Goal: Check status: Check status

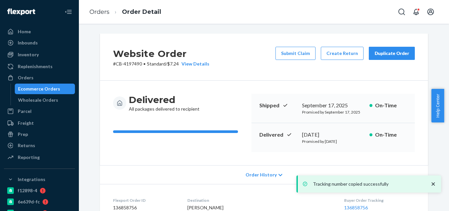
scroll to position [230, 0]
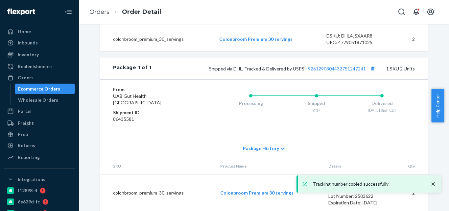
click at [50, 88] on div "Ecommerce Orders" at bounding box center [39, 89] width 42 height 7
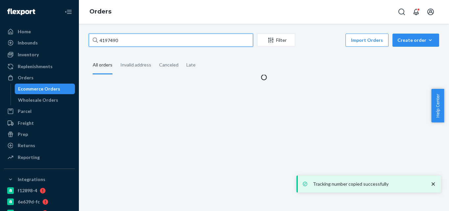
paste input "50703"
drag, startPoint x: 135, startPoint y: 40, endPoint x: 98, endPoint y: 40, distance: 36.5
click at [98, 40] on input "4150703" at bounding box center [171, 40] width 165 height 13
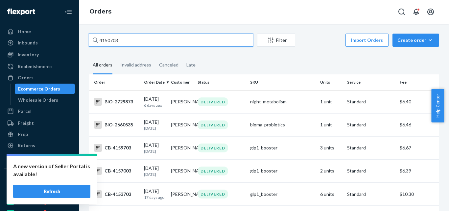
drag, startPoint x: 172, startPoint y: 41, endPoint x: 74, endPoint y: 26, distance: 99.2
click at [74, 26] on div "Home Inbounds Shipping Plans Problems Inventory Products Branded Packaging Repl…" at bounding box center [224, 105] width 449 height 211
paste input "21422"
type input "4214223"
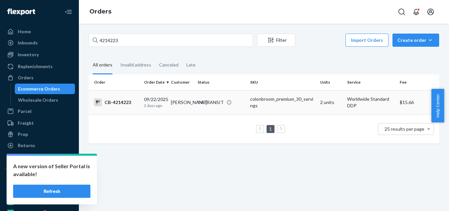
click at [261, 106] on div "colonbroom_premium_30_servings" at bounding box center [282, 102] width 65 height 13
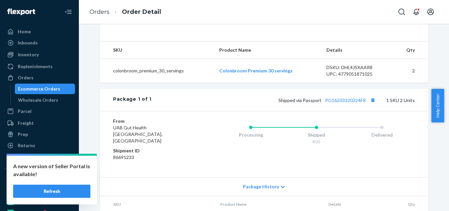
scroll to position [230, 0]
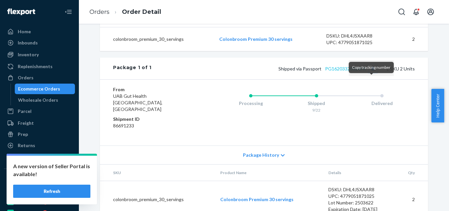
drag, startPoint x: 371, startPoint y: 82, endPoint x: 355, endPoint y: 82, distance: 15.5
click at [370, 73] on button "Copy tracking number" at bounding box center [373, 68] width 9 height 9
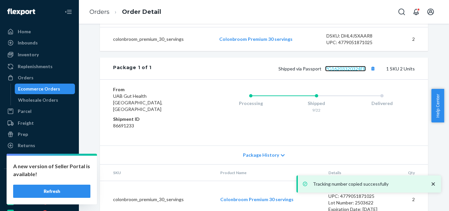
click at [351, 71] on link "PG16203320324FR" at bounding box center [345, 69] width 41 height 6
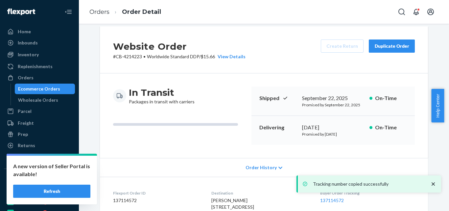
scroll to position [0, 0]
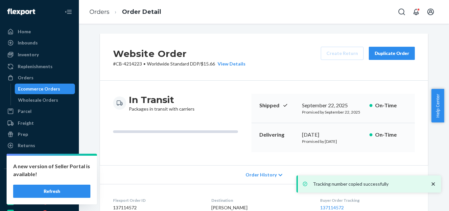
click at [141, 71] on div "Website Order # CB-4214223 • Worldwide Standard DDP / $15.66 View Details Creat…" at bounding box center [264, 57] width 328 height 47
drag, startPoint x: 139, startPoint y: 64, endPoint x: 113, endPoint y: 64, distance: 26.0
click at [113, 64] on p "# CB-4214223 • Worldwide Standard DDP / $15.66 View Details" at bounding box center [179, 64] width 133 height 7
copy p "CB-4214223"
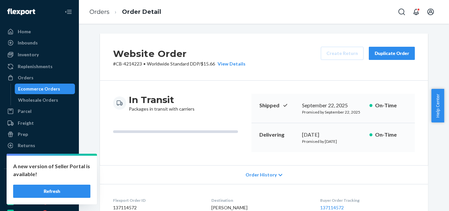
scroll to position [197, 0]
